Goal: Download file/media

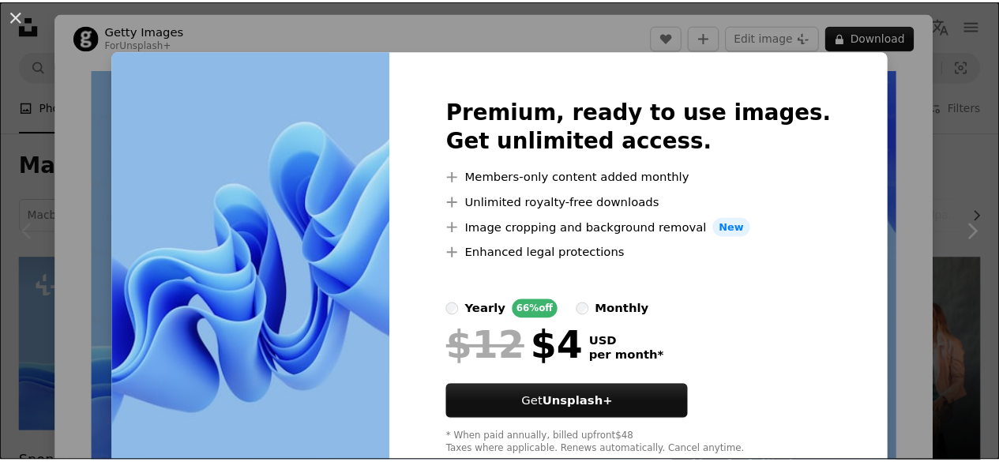
scroll to position [158, 0]
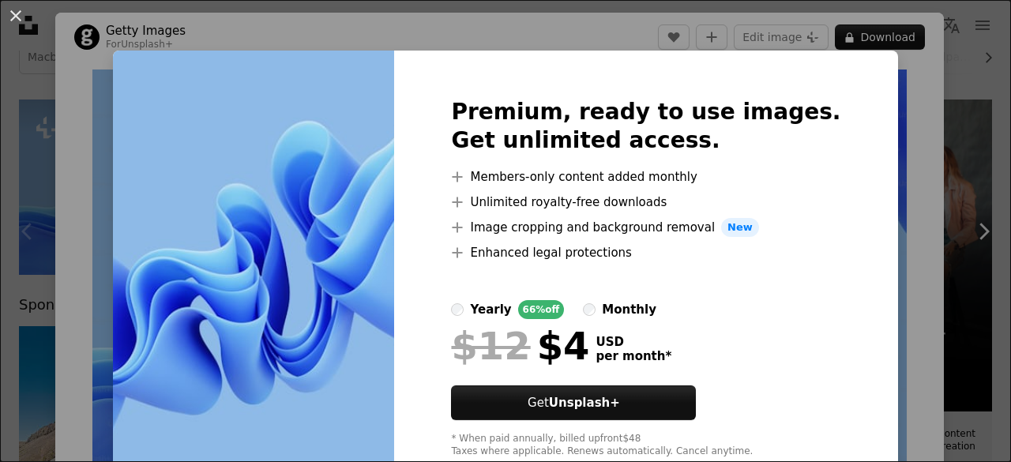
click at [0, 75] on div "An X shape Premium, ready to use images. Get unlimited access. A plus sign Memb…" at bounding box center [505, 231] width 1011 height 462
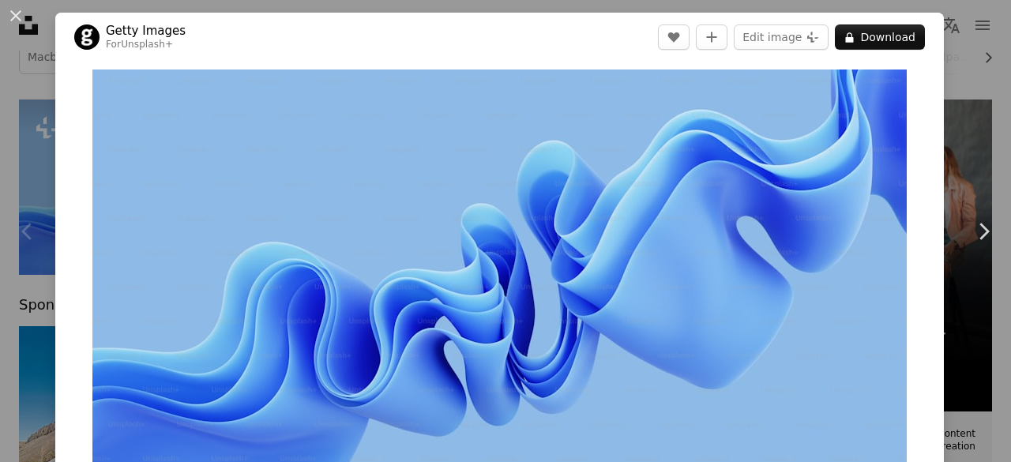
click at [21, 69] on div "An X shape Chevron left Chevron right Getty Images For Unsplash+ A heart A plus…" at bounding box center [505, 231] width 1011 height 462
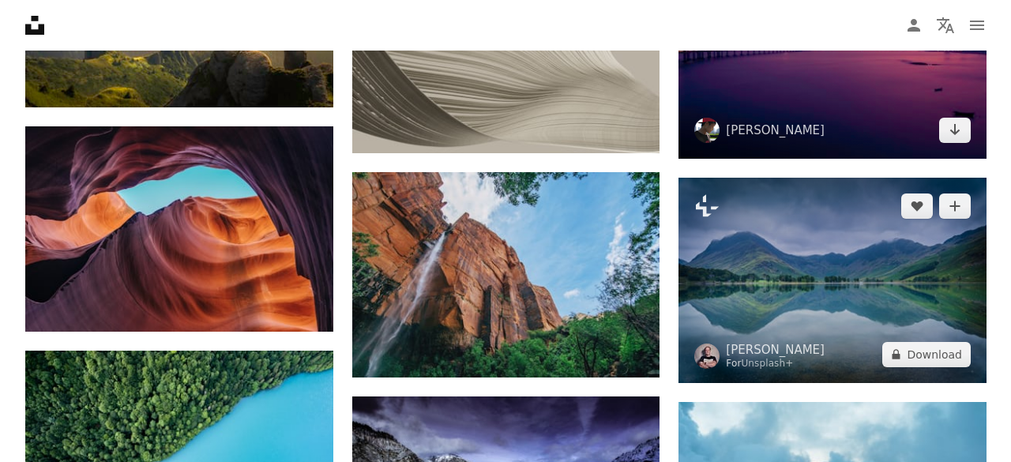
scroll to position [1421, 0]
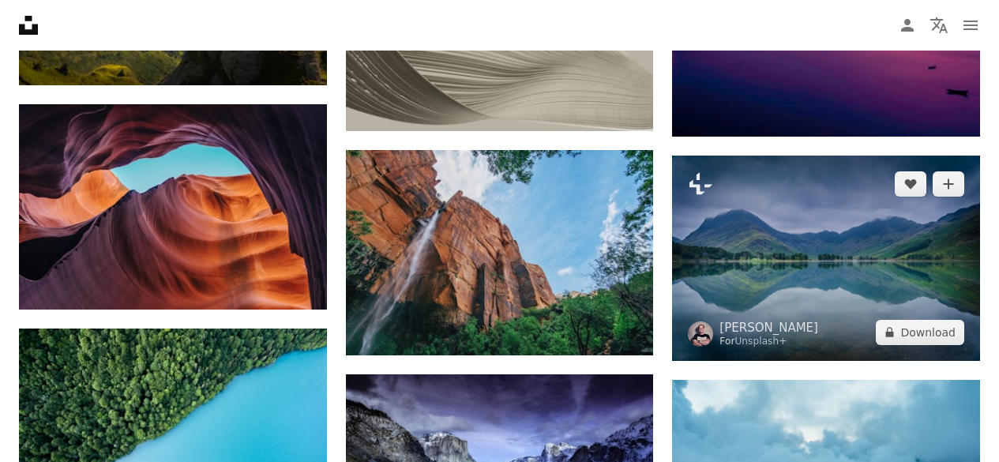
click at [805, 275] on img at bounding box center [826, 258] width 308 height 205
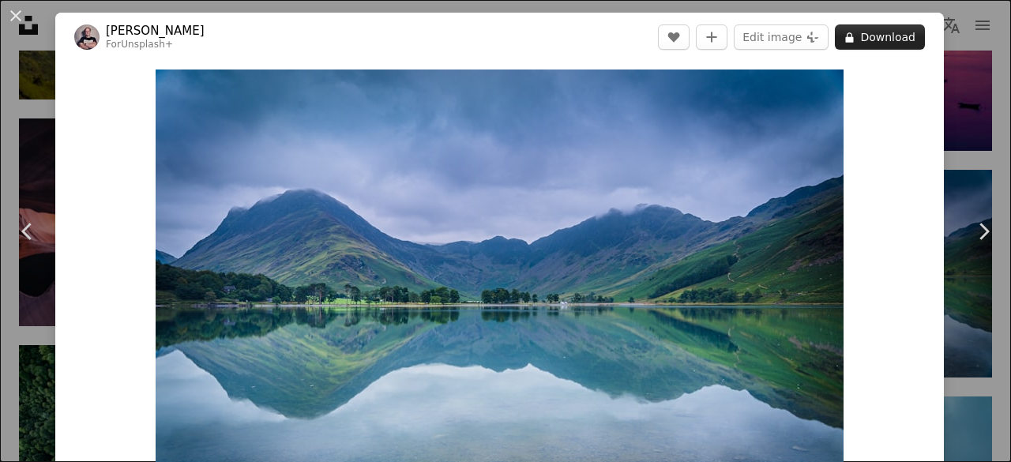
click at [877, 37] on button "A lock Download" at bounding box center [879, 36] width 90 height 25
